Goal: Download file/media

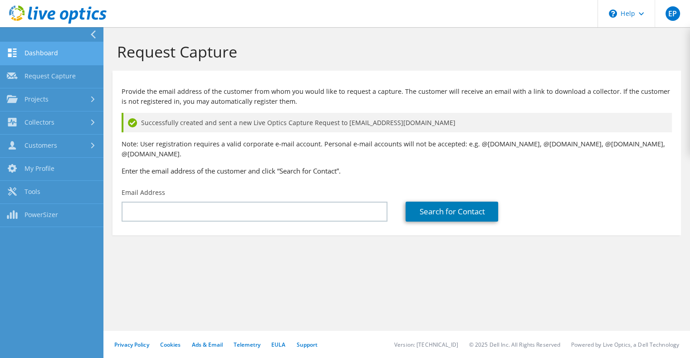
click at [46, 46] on link "Dashboard" at bounding box center [51, 53] width 103 height 23
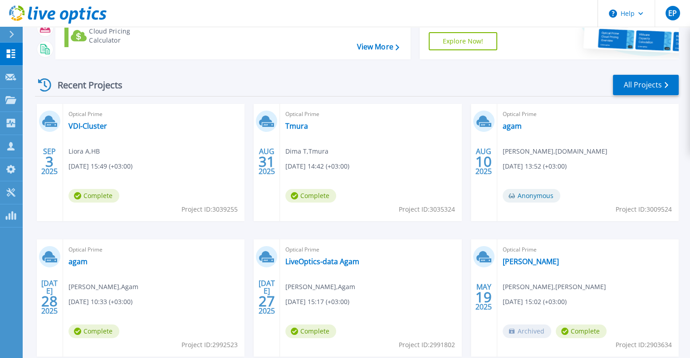
scroll to position [102, 0]
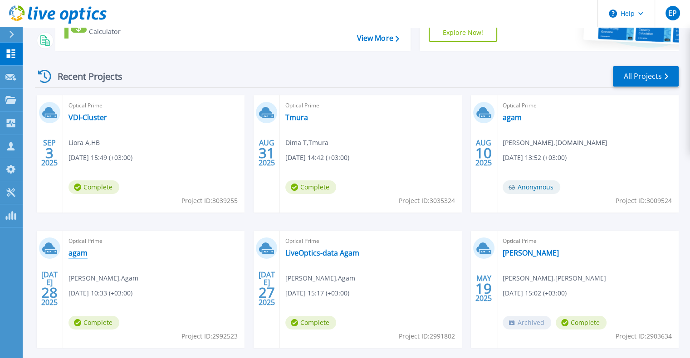
click at [80, 254] on link "agam" at bounding box center [78, 253] width 19 height 9
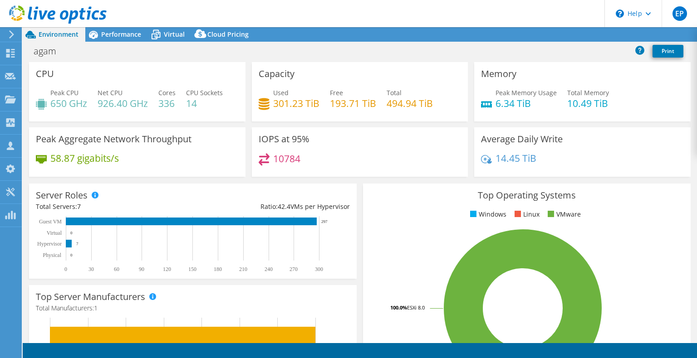
select select "USD"
click at [548, 37] on link "Reports" at bounding box center [544, 35] width 44 height 14
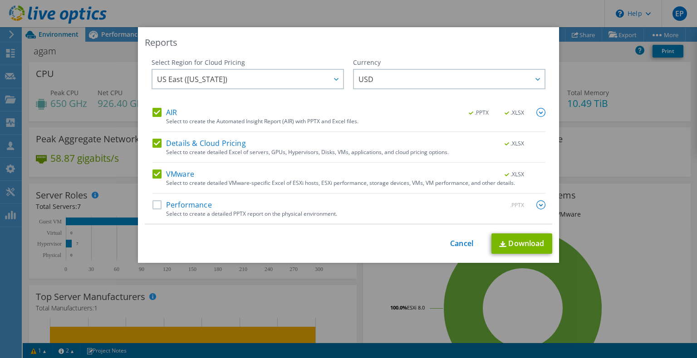
click at [205, 208] on label "Performance" at bounding box center [181, 205] width 59 height 9
click at [0, 0] on input "Performance" at bounding box center [0, 0] width 0 height 0
click at [505, 241] on link "Download" at bounding box center [521, 244] width 61 height 20
click at [457, 245] on link "Cancel" at bounding box center [461, 244] width 23 height 9
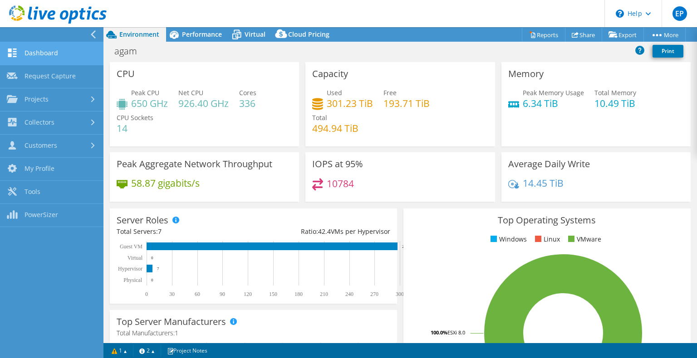
click at [40, 55] on link "Dashboard" at bounding box center [51, 53] width 103 height 23
